Goal: Task Accomplishment & Management: Complete application form

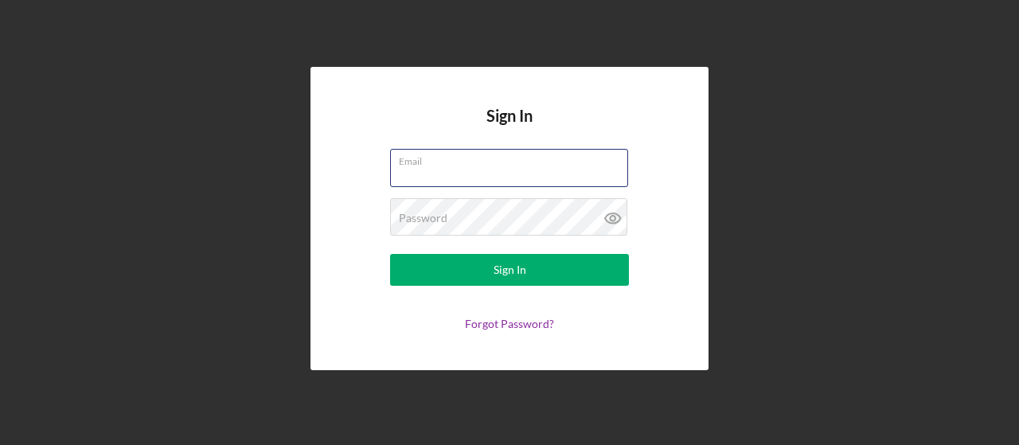
type input "[EMAIL_ADDRESS][DOMAIN_NAME]"
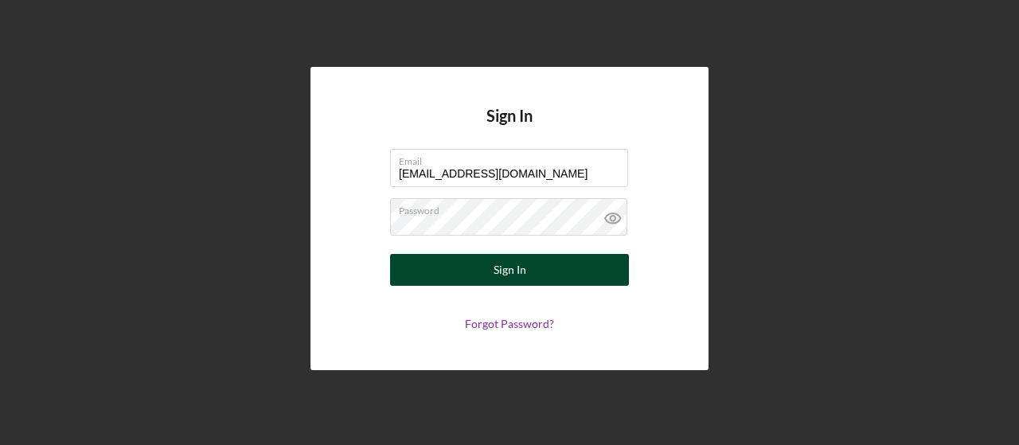
drag, startPoint x: 599, startPoint y: 252, endPoint x: 602, endPoint y: 262, distance: 10.8
click at [602, 262] on form "Email [EMAIL_ADDRESS][DOMAIN_NAME] Password Sign In Forgot Password?" at bounding box center [509, 240] width 318 height 182
click at [602, 262] on button "Sign In" at bounding box center [509, 270] width 239 height 32
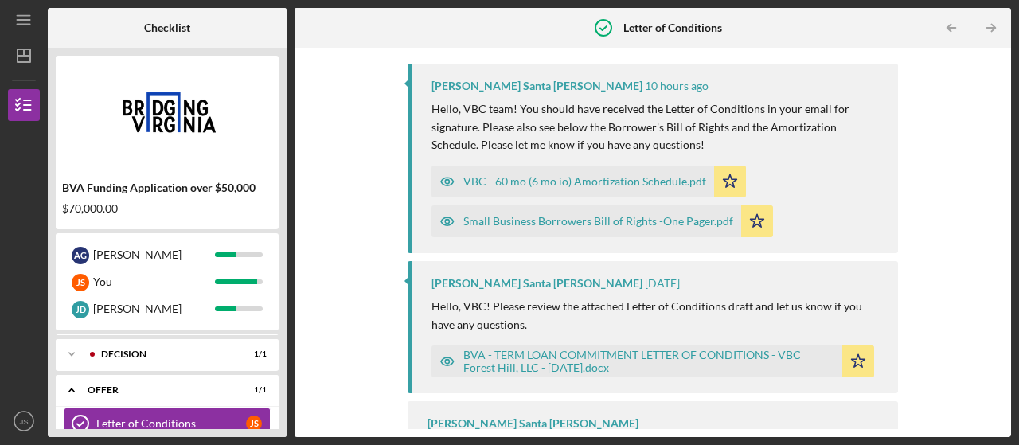
scroll to position [390, 0]
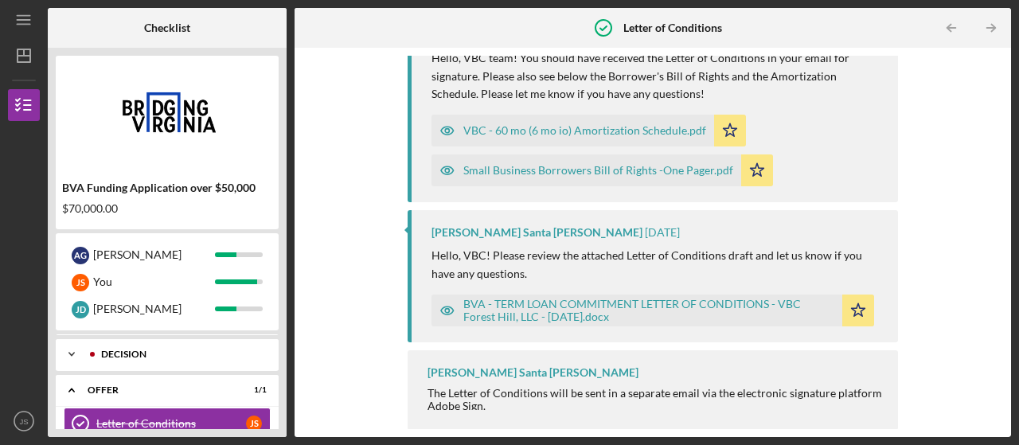
click at [221, 361] on div "Icon/Expander Decision 1 / 1" at bounding box center [167, 354] width 223 height 32
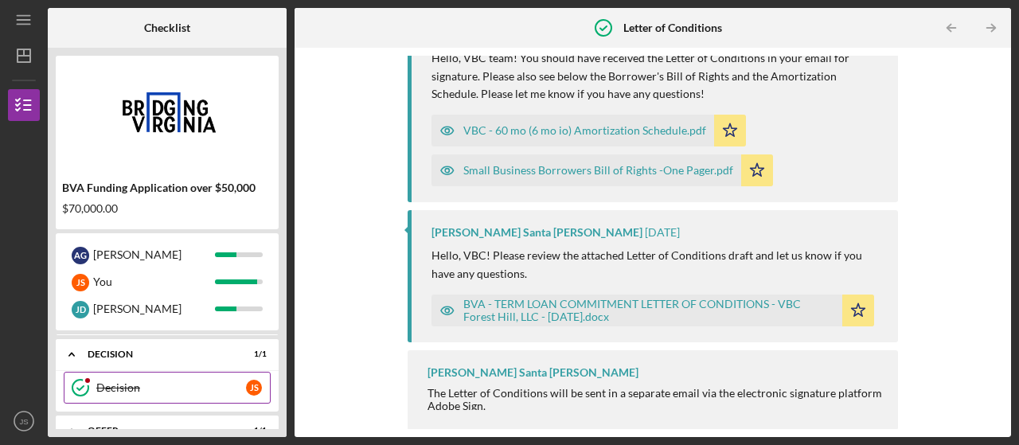
click at [211, 391] on div "Decision" at bounding box center [171, 387] width 150 height 13
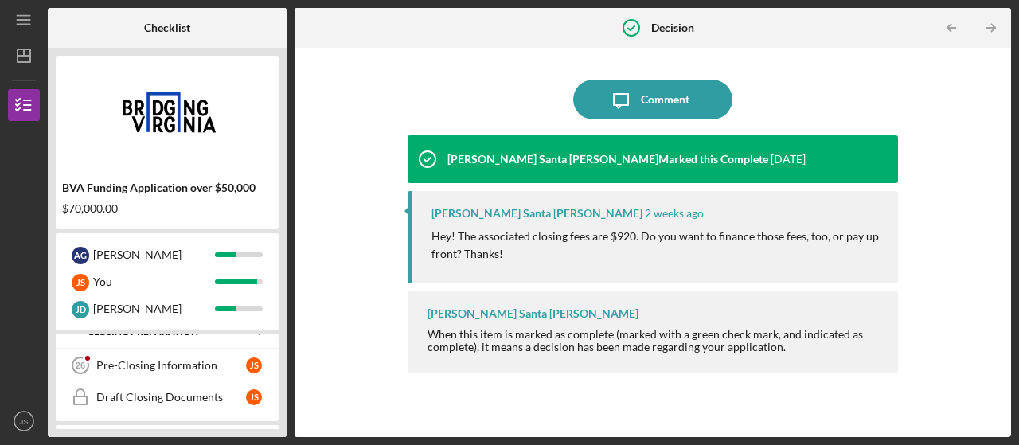
scroll to position [314, 0]
click at [170, 375] on link "Pre-Closing Information 26 Pre-Closing Information J S" at bounding box center [167, 365] width 207 height 32
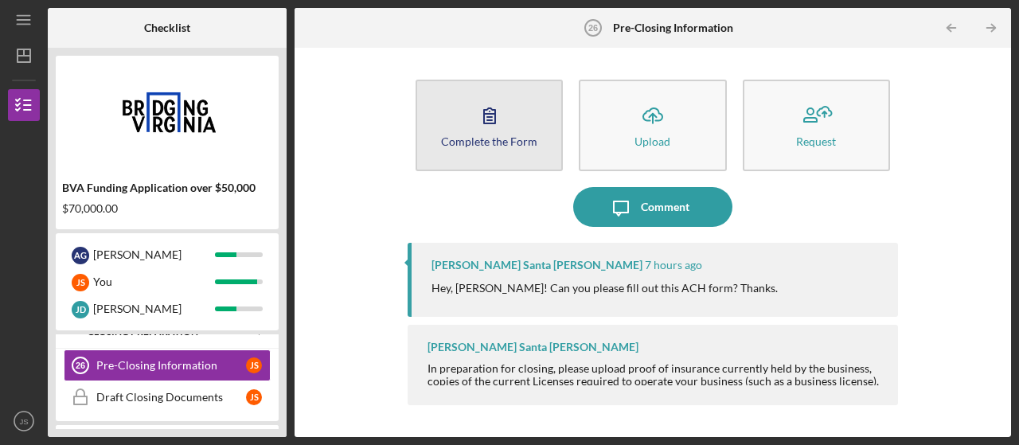
click at [526, 147] on button "Complete the Form Form" at bounding box center [489, 126] width 147 height 92
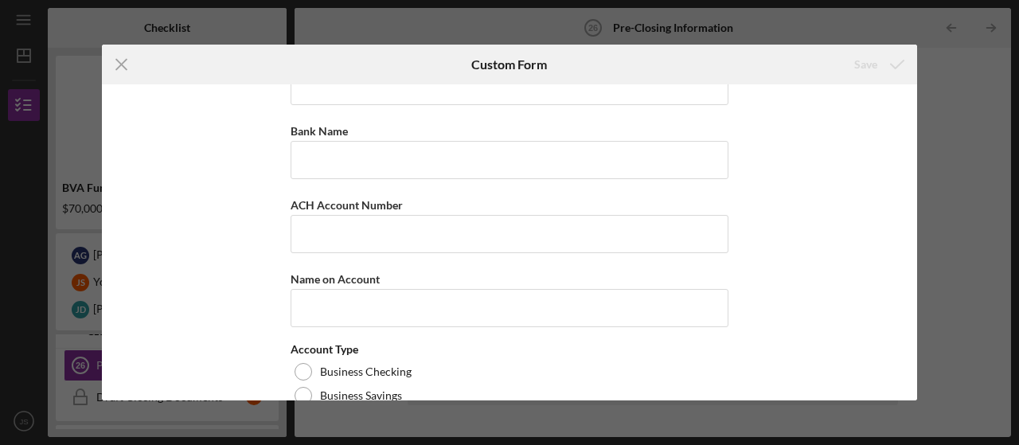
scroll to position [252, 0]
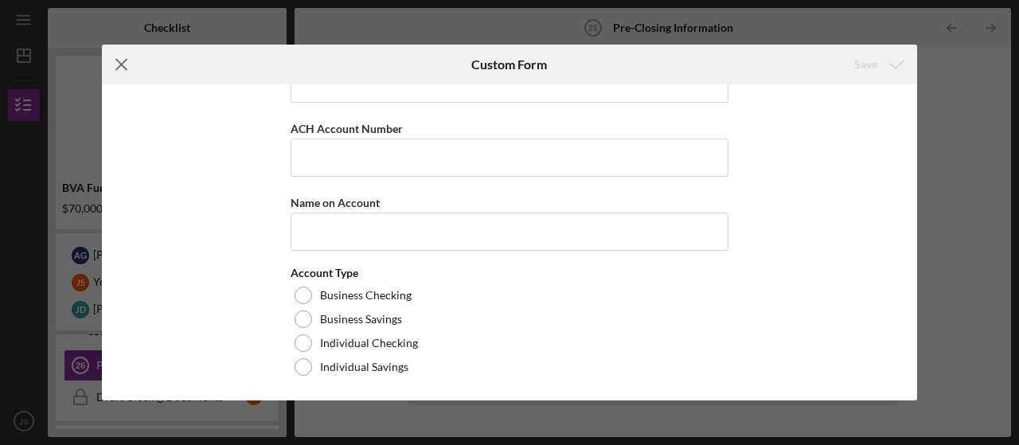
click at [134, 68] on icon "Icon/Menu Close" at bounding box center [122, 65] width 40 height 40
